Goal: Check status

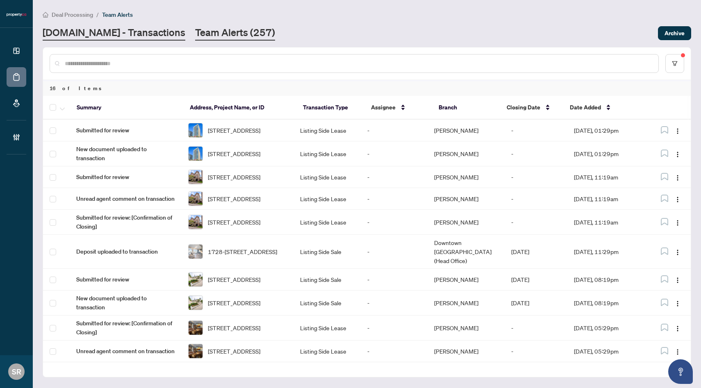
click at [113, 27] on link "[DOMAIN_NAME] - Transactions" at bounding box center [114, 33] width 143 height 15
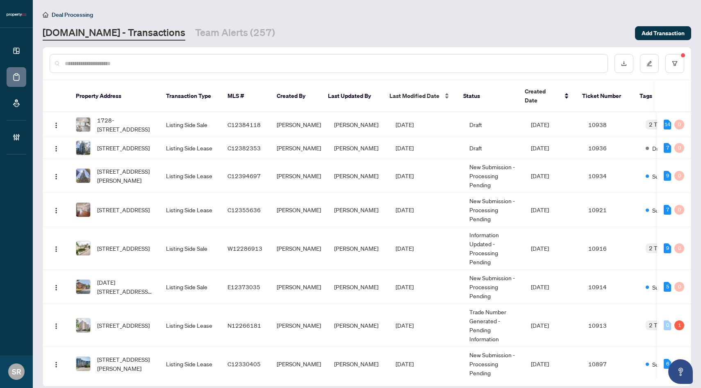
click at [444, 94] on div "Last Modified Date" at bounding box center [420, 95] width 61 height 9
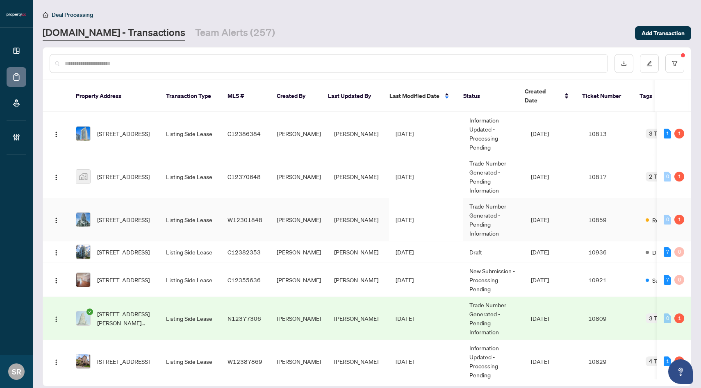
click at [476, 216] on td "Trade Number Generated - Pending Information" at bounding box center [494, 220] width 62 height 43
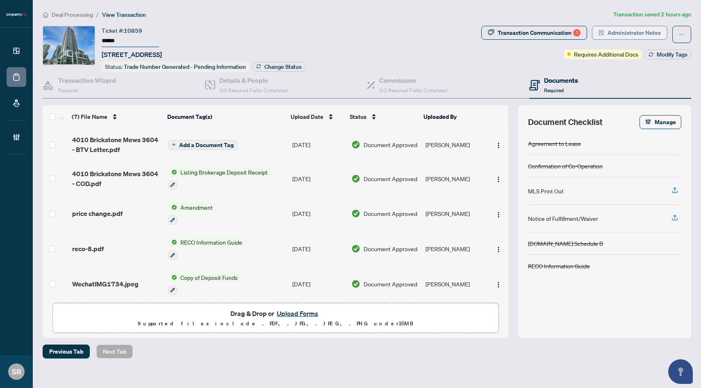
click at [607, 32] on button "Administrator Notes" at bounding box center [629, 33] width 75 height 14
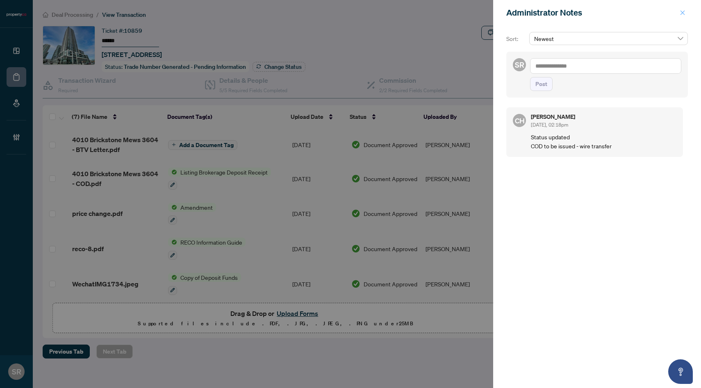
click at [681, 13] on icon "close" at bounding box center [683, 13] width 6 height 6
